Goal: Navigation & Orientation: Find specific page/section

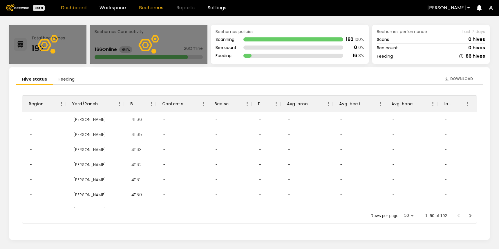
click at [147, 6] on link "Beehomes" at bounding box center [151, 8] width 24 height 5
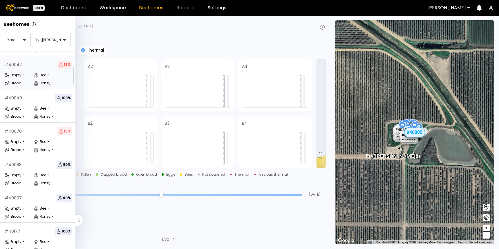
scroll to position [189, 0]
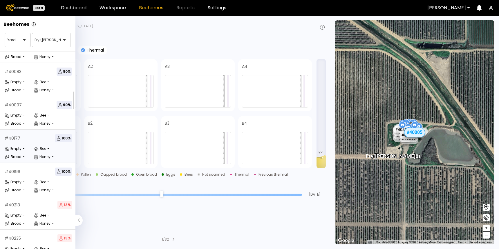
click at [34, 147] on icon at bounding box center [36, 149] width 5 height 5
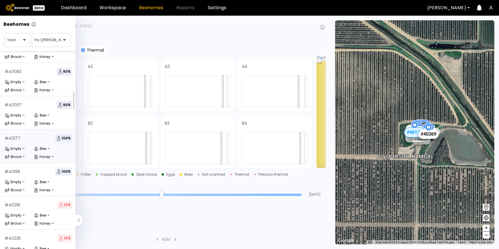
click at [430, 136] on div "# 40369" at bounding box center [429, 133] width 20 height 9
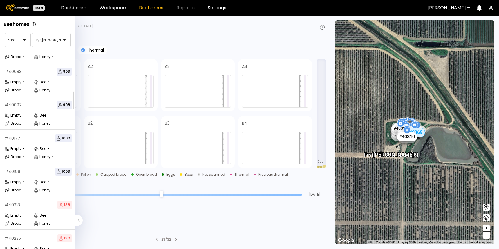
click at [403, 139] on div "# 40310" at bounding box center [407, 136] width 20 height 9
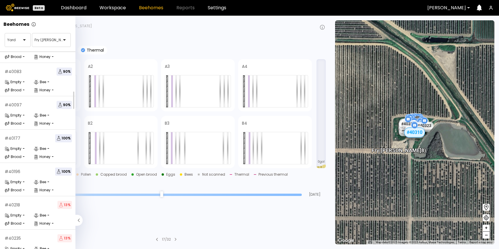
click at [203, 32] on div "Last feed : N/A Last visit : N/A" at bounding box center [166, 34] width 319 height 5
click at [77, 217] on icon at bounding box center [78, 220] width 7 height 11
click at [75, 221] on div "# 40218 13 % Empty - Bee - Brood - Honey -" at bounding box center [38, 213] width 77 height 33
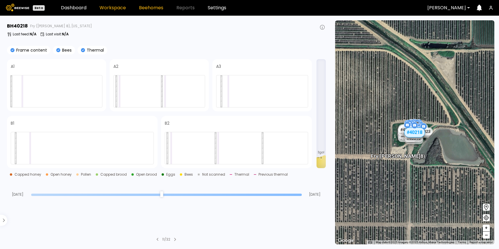
click at [117, 7] on link "Workspace" at bounding box center [113, 8] width 26 height 5
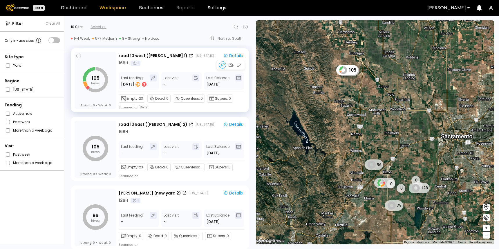
click at [174, 66] on div "16 BH 1" at bounding box center [182, 63] width 127 height 6
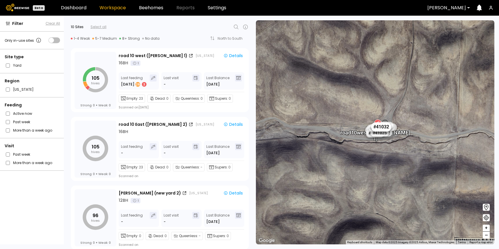
click at [384, 128] on div "# 41032" at bounding box center [381, 126] width 20 height 9
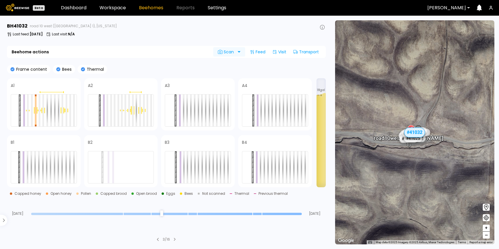
click at [241, 52] on div at bounding box center [243, 51] width 5 height 9
click at [263, 37] on div "BH 41032 road 10 west (Dixon 1), California Last feed : Sep 09 Last visit : N/A" at bounding box center [166, 31] width 319 height 16
click at [241, 52] on div at bounding box center [243, 52] width 5 height 5
click at [241, 53] on div at bounding box center [243, 52] width 5 height 5
click at [412, 141] on div "# 41105" at bounding box center [409, 139] width 20 height 9
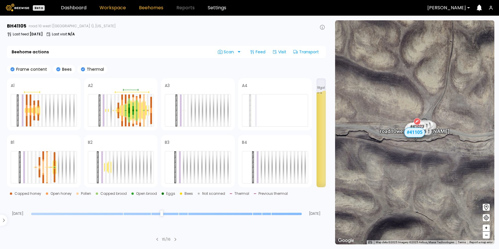
click at [110, 6] on link "Workspace" at bounding box center [113, 8] width 26 height 5
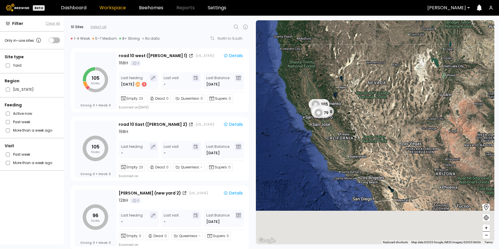
drag, startPoint x: 385, startPoint y: 215, endPoint x: 347, endPoint y: 120, distance: 101.9
click at [347, 120] on div "105 105 96 0 110 0 0 128 0 79" at bounding box center [375, 132] width 239 height 224
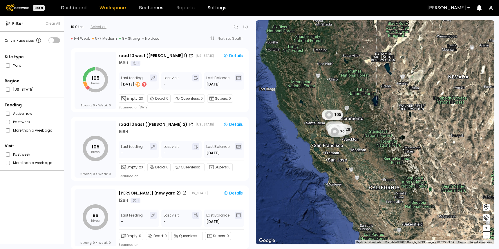
drag, startPoint x: 288, startPoint y: 88, endPoint x: 320, endPoint y: 125, distance: 48.8
click at [320, 125] on div "105 105 96 0 110 0 0 128 0 79" at bounding box center [375, 132] width 239 height 224
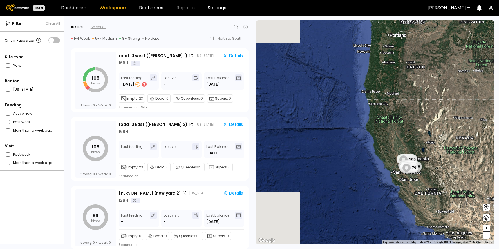
drag, startPoint x: 448, startPoint y: 179, endPoint x: 375, endPoint y: 179, distance: 72.9
click at [375, 179] on div "105 105 96 0 110 0 0 128 0 79" at bounding box center [375, 132] width 239 height 224
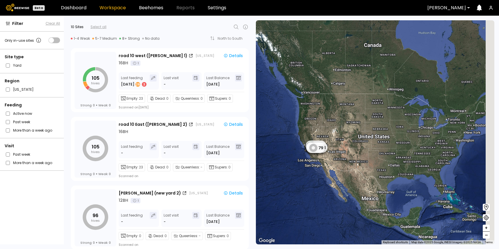
drag, startPoint x: 441, startPoint y: 69, endPoint x: 379, endPoint y: 33, distance: 71.7
click at [379, 33] on div "105 105 96 0 110 0 0 128 0 79" at bounding box center [375, 132] width 239 height 224
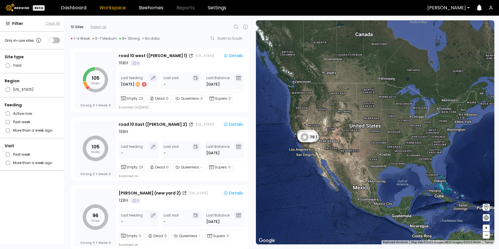
click at [439, 8] on div at bounding box center [447, 7] width 39 height 5
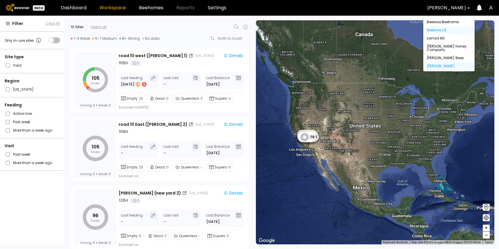
click at [440, 30] on div "Beewise US" at bounding box center [449, 29] width 44 height 3
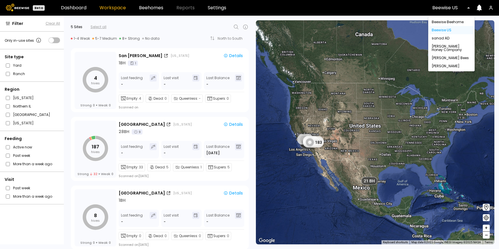
click at [444, 9] on div at bounding box center [450, 7] width 34 height 5
click at [444, 48] on div "Browning's Honey Company" at bounding box center [451, 48] width 39 height 7
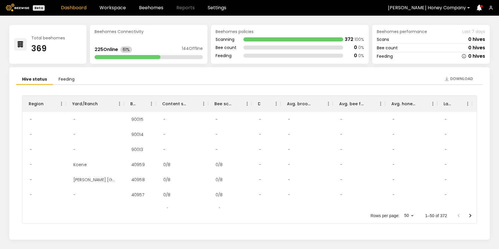
click at [419, 8] on div at bounding box center [427, 7] width 78 height 5
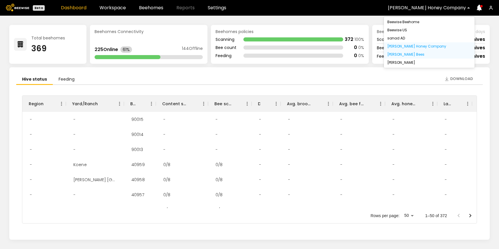
click at [409, 56] on div "[PERSON_NAME] Bees" at bounding box center [430, 54] width 84 height 3
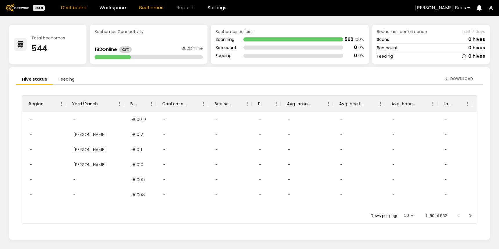
click at [151, 9] on link "Beehomes" at bounding box center [151, 8] width 24 height 5
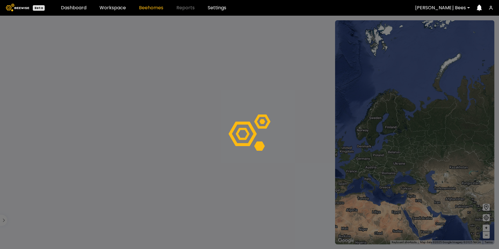
click at [116, 11] on header "Beta Dashboard Workspace Beehomes Reports Settings John Peterson Bees" at bounding box center [249, 8] width 499 height 16
click at [112, 4] on header "Beta Dashboard Workspace Beehomes Reports Settings John Peterson Bees" at bounding box center [249, 8] width 499 height 16
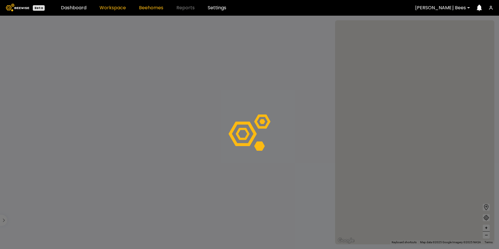
click at [111, 10] on link "Workspace" at bounding box center [113, 8] width 26 height 5
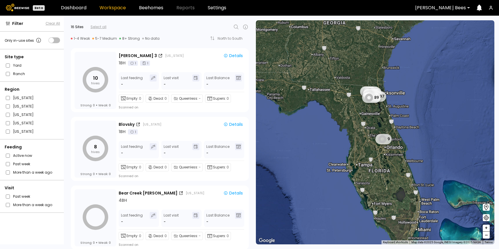
drag, startPoint x: 387, startPoint y: 112, endPoint x: 382, endPoint y: 130, distance: 18.7
click at [382, 130] on div "14 8 10 8 88 32 8 197 89 9" at bounding box center [375, 132] width 239 height 224
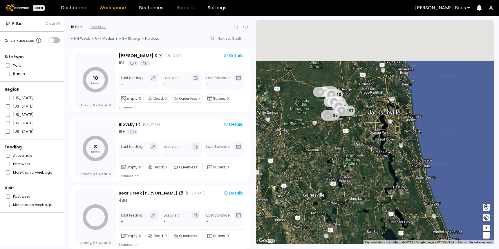
drag, startPoint x: 364, startPoint y: 103, endPoint x: 362, endPoint y: 164, distance: 60.7
click at [362, 164] on div "14 8 10 8 88 32 8 197 89 9" at bounding box center [375, 132] width 239 height 224
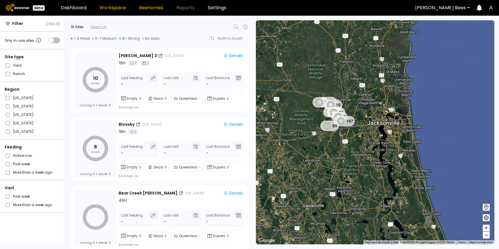
click at [154, 10] on link "Beehomes" at bounding box center [151, 8] width 24 height 5
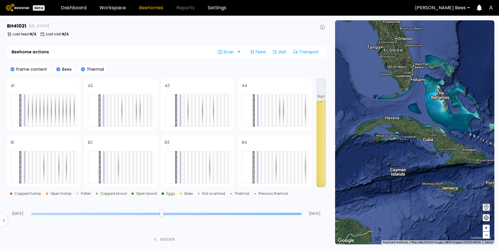
drag, startPoint x: 395, startPoint y: 70, endPoint x: 395, endPoint y: 115, distance: 45.3
click at [395, 115] on div at bounding box center [414, 132] width 159 height 224
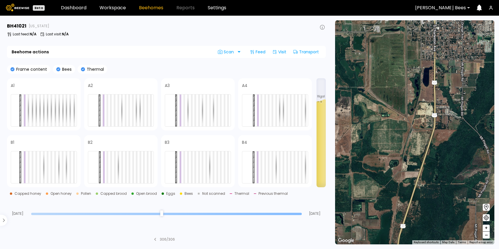
drag, startPoint x: 466, startPoint y: 147, endPoint x: 433, endPoint y: 126, distance: 39.3
click at [433, 126] on div at bounding box center [414, 132] width 159 height 224
